Goal: Find specific page/section: Find specific page/section

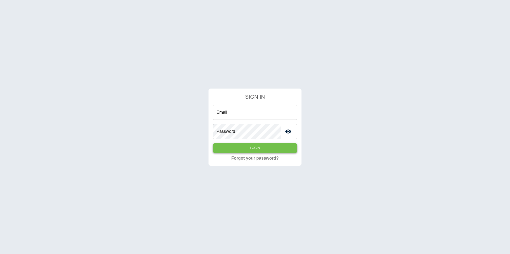
type input "**********"
click at [238, 146] on button "Login" at bounding box center [255, 148] width 84 height 10
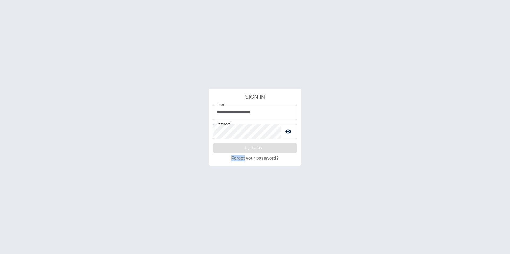
click at [238, 146] on div "**********" at bounding box center [255, 129] width 84 height 48
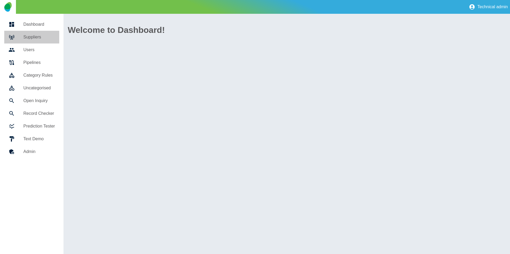
click at [10, 35] on icon at bounding box center [11, 37] width 6 height 6
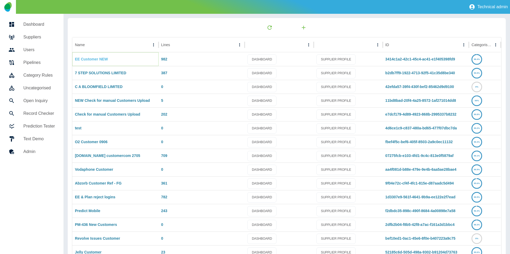
click at [98, 59] on link "EE Customer NEW" at bounding box center [91, 59] width 33 height 4
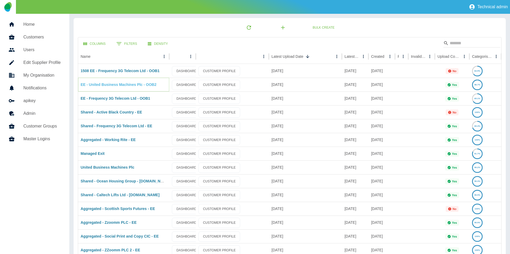
click at [102, 84] on link "EE - United Business Machines Plc - OOB2" at bounding box center [119, 85] width 76 height 4
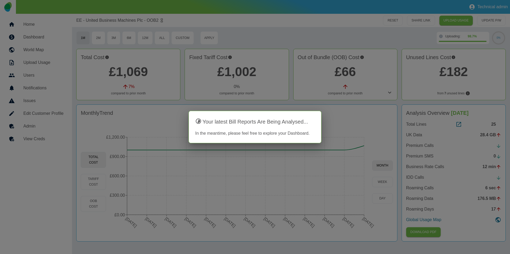
click at [419, 135] on div at bounding box center [255, 127] width 510 height 254
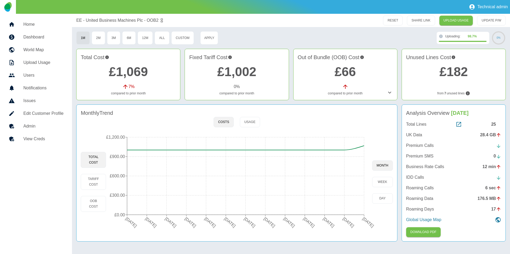
click at [416, 135] on p "UK Data" at bounding box center [414, 135] width 16 height 6
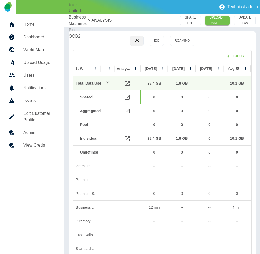
click at [128, 100] on icon at bounding box center [127, 97] width 6 height 6
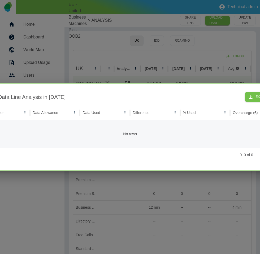
click at [137, 69] on div at bounding box center [130, 127] width 260 height 254
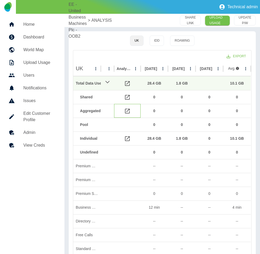
click at [126, 109] on icon at bounding box center [127, 111] width 5 height 5
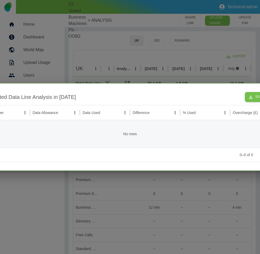
drag, startPoint x: 140, startPoint y: 82, endPoint x: 143, endPoint y: 80, distance: 3.6
click at [140, 82] on div at bounding box center [130, 127] width 260 height 254
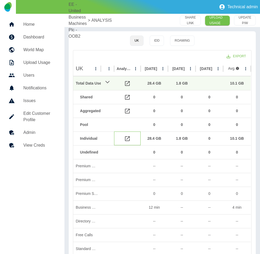
click at [127, 138] on icon at bounding box center [127, 139] width 6 height 6
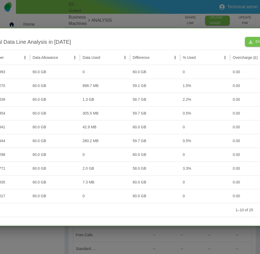
drag, startPoint x: 140, startPoint y: 11, endPoint x: 143, endPoint y: 22, distance: 10.7
click at [140, 11] on div at bounding box center [130, 127] width 260 height 254
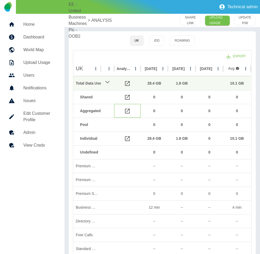
click at [131, 110] on div at bounding box center [127, 111] width 27 height 14
click at [127, 112] on icon at bounding box center [127, 111] width 5 height 5
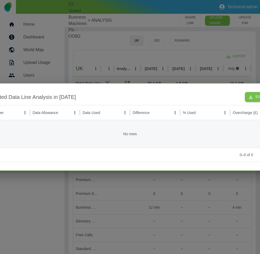
click at [138, 59] on div at bounding box center [130, 127] width 260 height 254
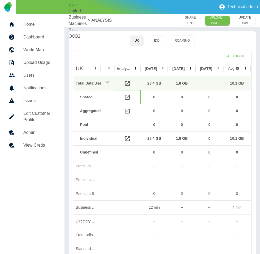
click at [130, 96] on icon at bounding box center [127, 97] width 5 height 5
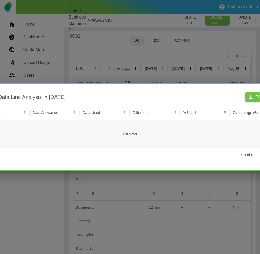
click at [134, 62] on div at bounding box center [130, 127] width 260 height 254
